Goal: Task Accomplishment & Management: Manage account settings

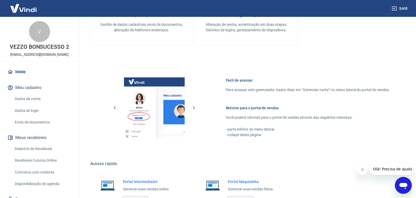
scroll to position [278, 0]
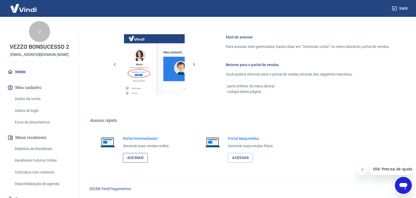
click at [136, 160] on link "Acessar" at bounding box center [135, 158] width 25 height 10
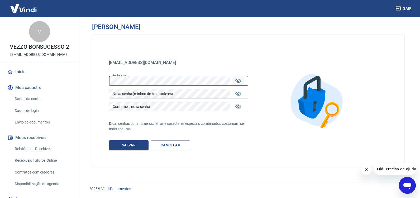
click at [236, 83] on icon "Mostrar/esconder senha" at bounding box center [238, 81] width 6 height 6
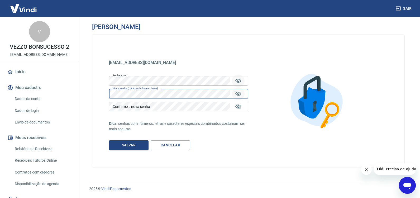
click at [240, 93] on icon "Mostrar/esconder senha" at bounding box center [238, 94] width 6 height 6
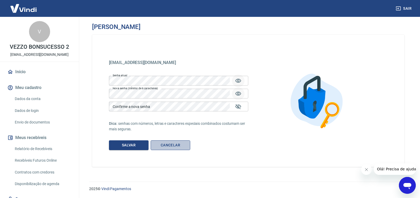
click at [172, 145] on link "Cancelar" at bounding box center [171, 146] width 40 height 10
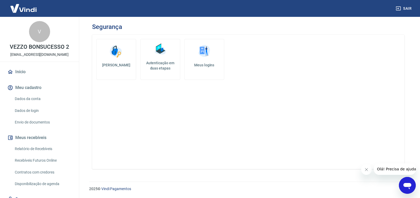
click at [30, 100] on link "Dados da conta" at bounding box center [43, 99] width 60 height 11
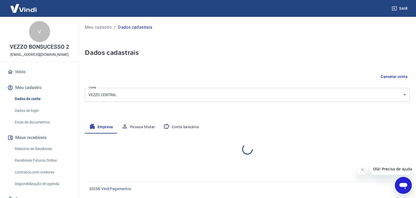
select select "RJ"
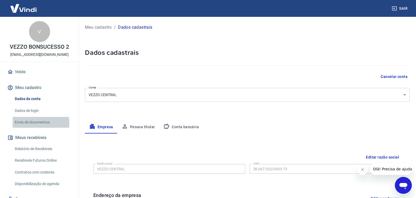
click at [34, 123] on link "Envio de documentos" at bounding box center [43, 122] width 60 height 11
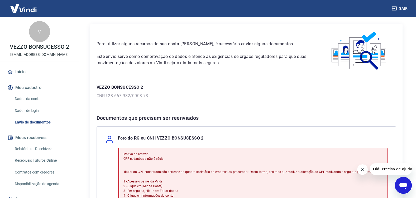
scroll to position [12, 0]
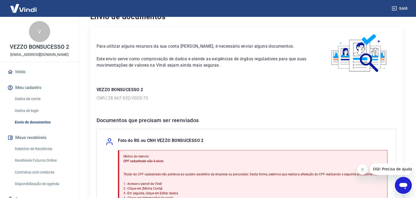
click at [40, 35] on div "V" at bounding box center [39, 31] width 21 height 21
click at [11, 72] on icon at bounding box center [10, 72] width 6 height 6
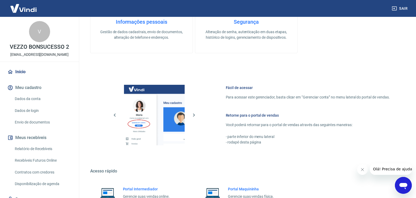
scroll to position [278, 0]
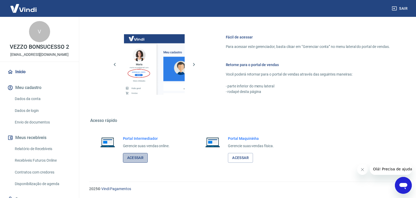
click at [141, 159] on link "Acessar" at bounding box center [135, 158] width 25 height 10
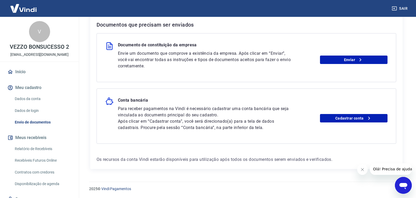
scroll to position [57, 0]
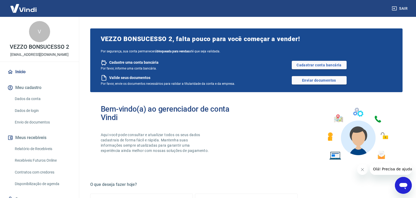
scroll to position [278, 0]
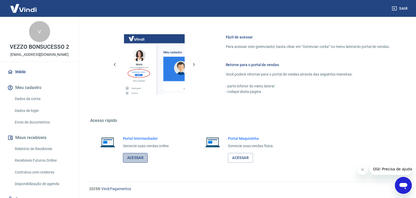
click at [142, 158] on link "Acessar" at bounding box center [135, 158] width 25 height 10
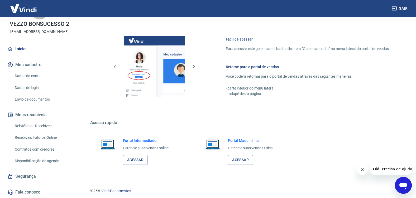
scroll to position [278, 0]
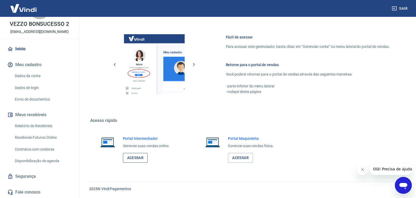
click at [140, 156] on link "Acessar" at bounding box center [135, 158] width 25 height 10
